Goal: Transaction & Acquisition: Purchase product/service

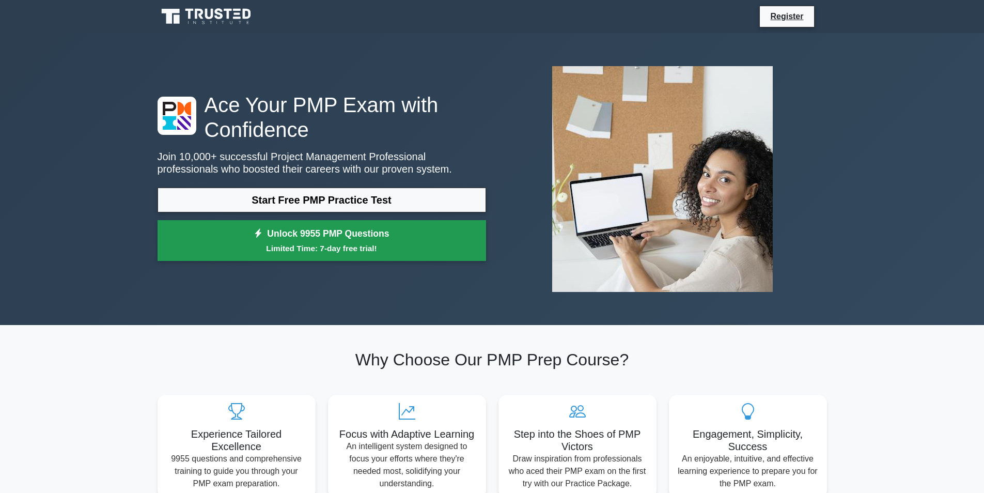
click at [196, 238] on link "Unlock 9955 PMP Questions Limited Time: 7-day free trial!" at bounding box center [322, 240] width 329 height 41
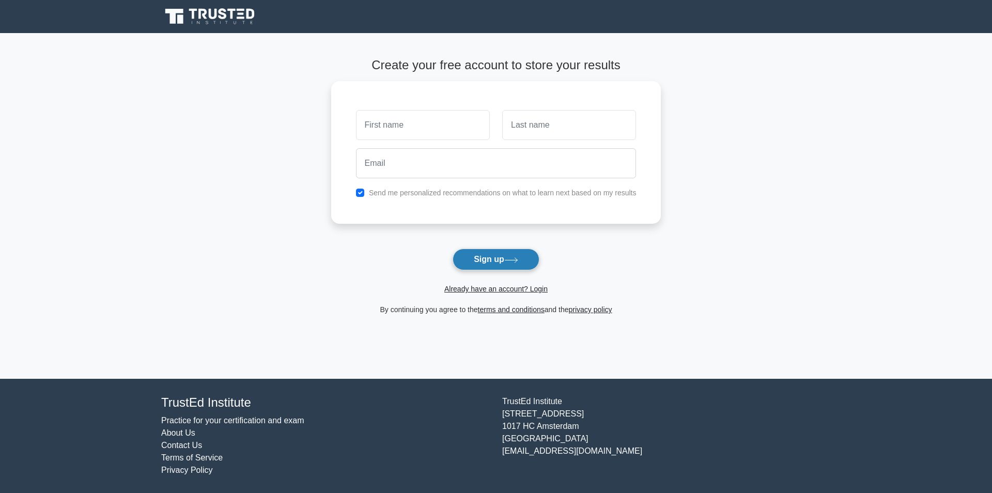
click at [473, 260] on button "Sign up" at bounding box center [496, 260] width 87 height 22
click at [495, 265] on button "Sign up" at bounding box center [496, 260] width 87 height 22
click at [509, 265] on button "Sign up" at bounding box center [496, 260] width 87 height 22
